Goal: Task Accomplishment & Management: Manage account settings

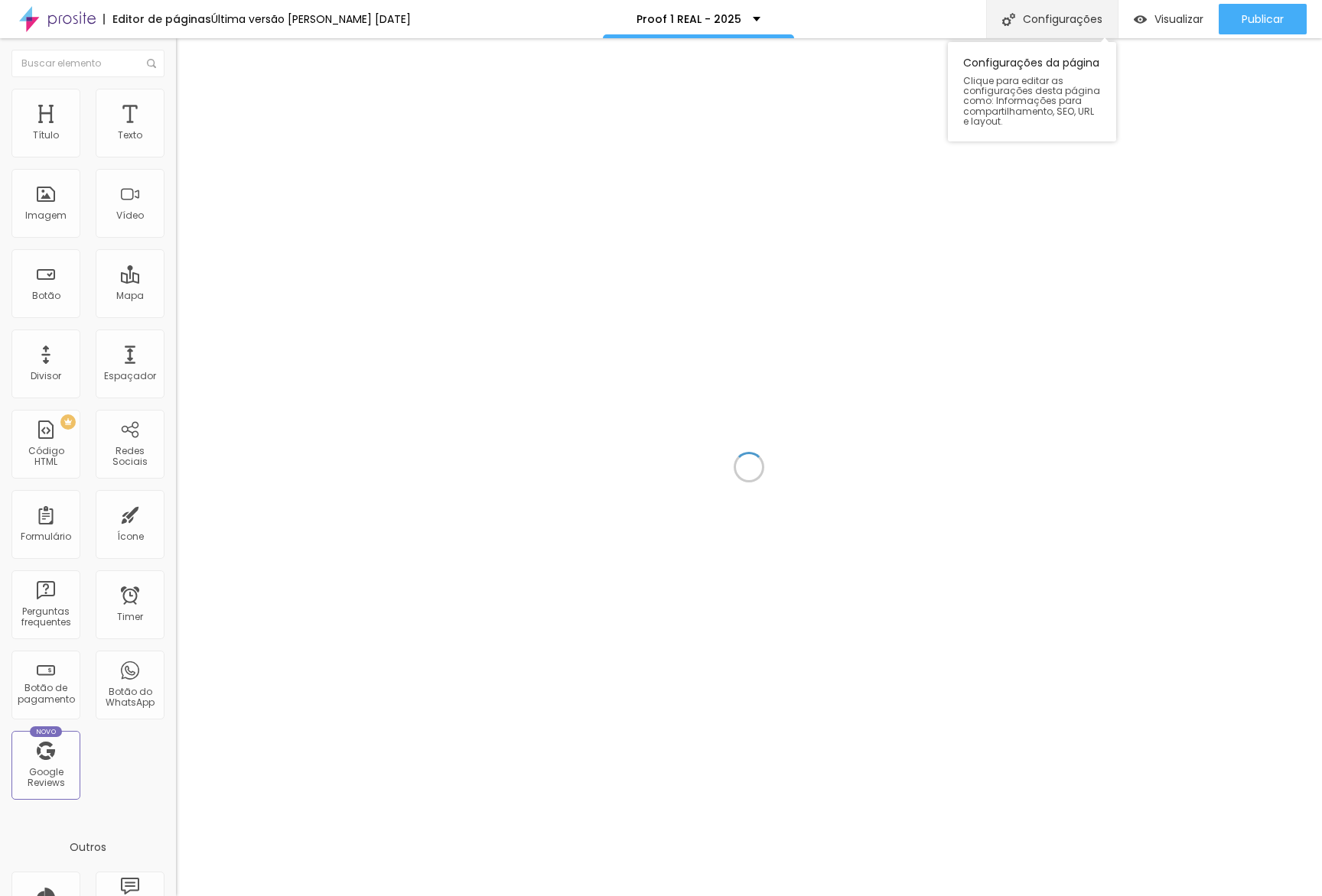
click at [1069, 12] on div "Configurações" at bounding box center [1052, 19] width 132 height 38
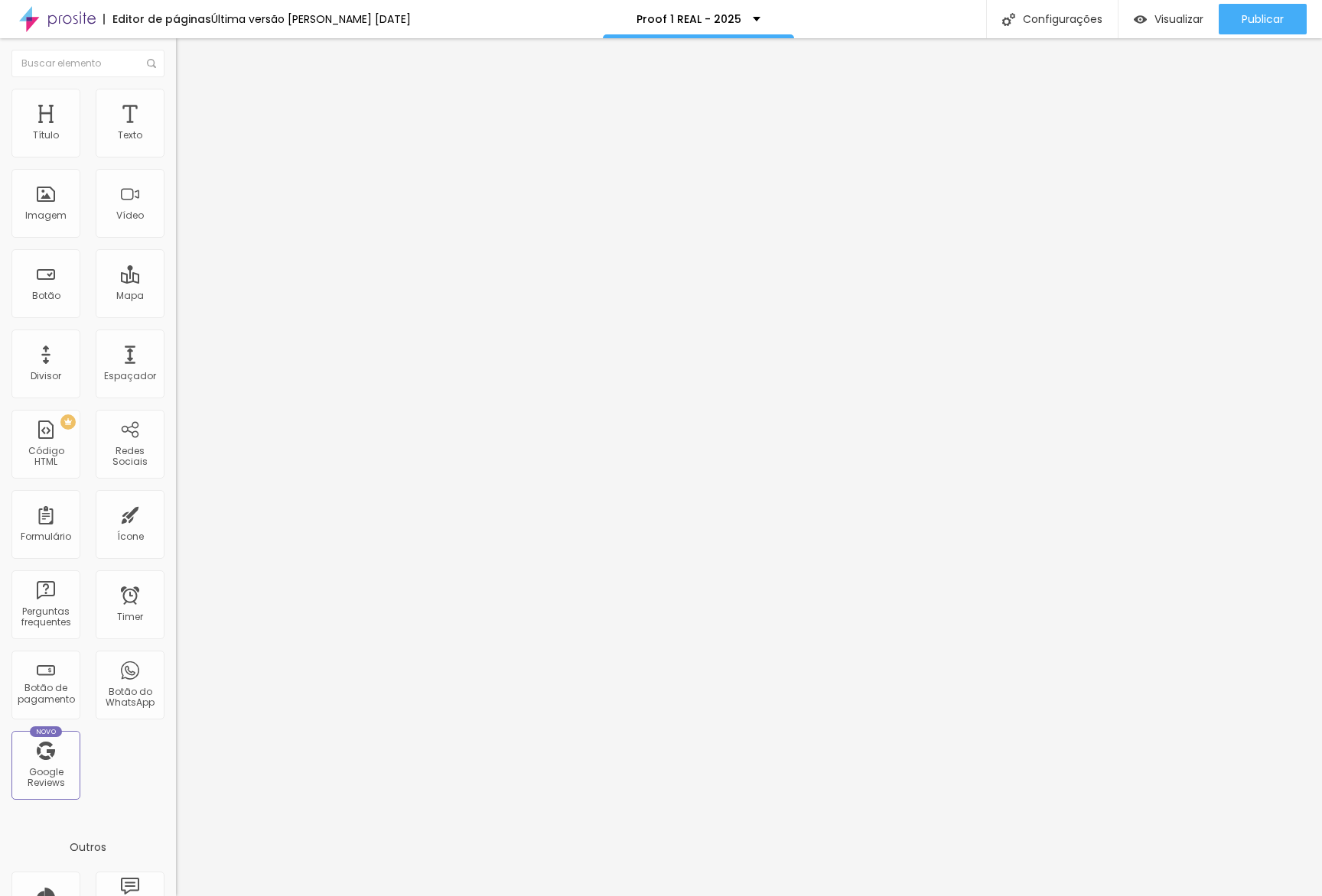
drag, startPoint x: 636, startPoint y: 444, endPoint x: 543, endPoint y: 390, distance: 107.5
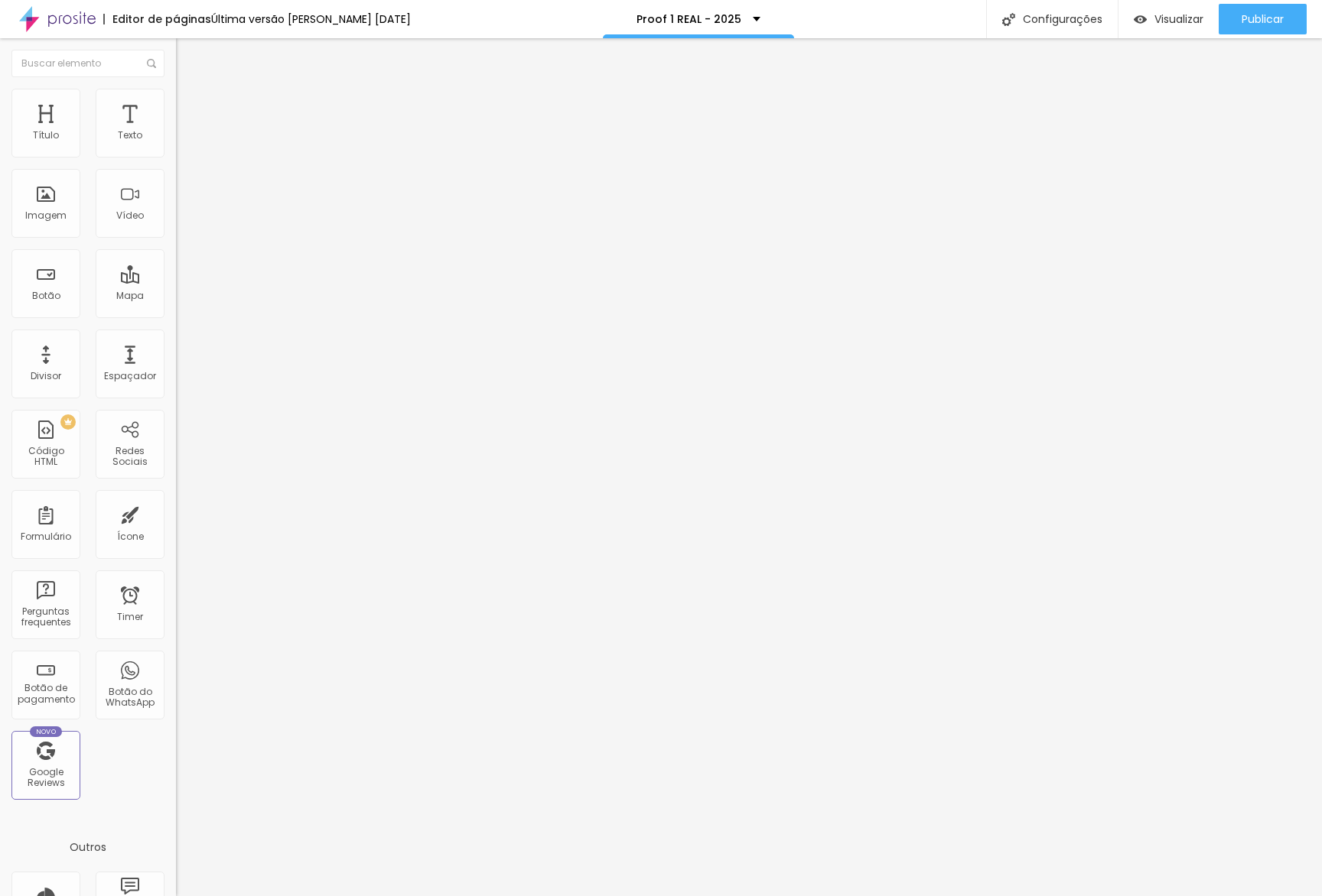
drag, startPoint x: 601, startPoint y: 368, endPoint x: 693, endPoint y: 596, distance: 245.9
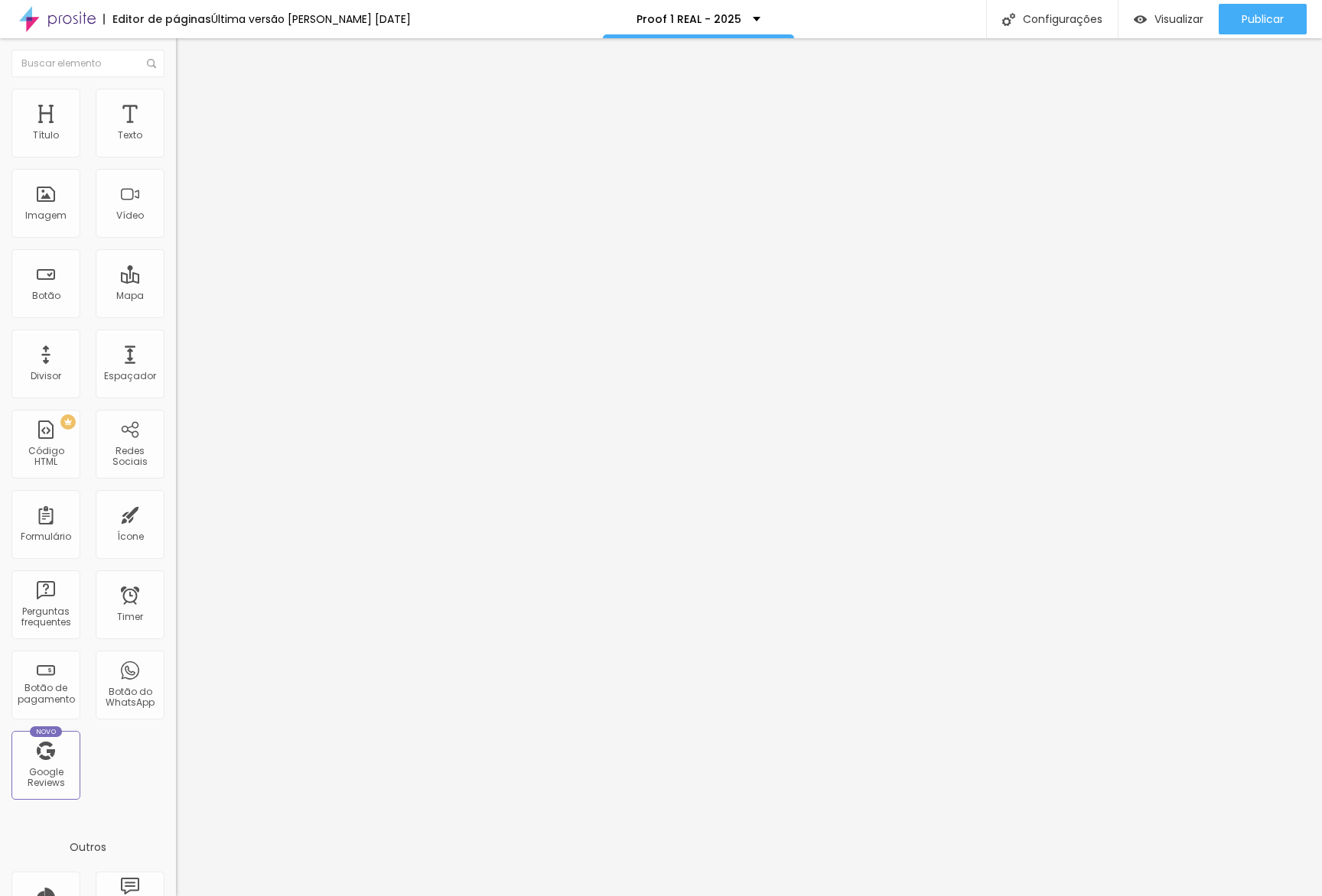
scroll to position [43, 0]
click at [926, 895] on div at bounding box center [661, 912] width 1322 height 13
click at [1237, 17] on button "Publicar" at bounding box center [1262, 19] width 88 height 31
